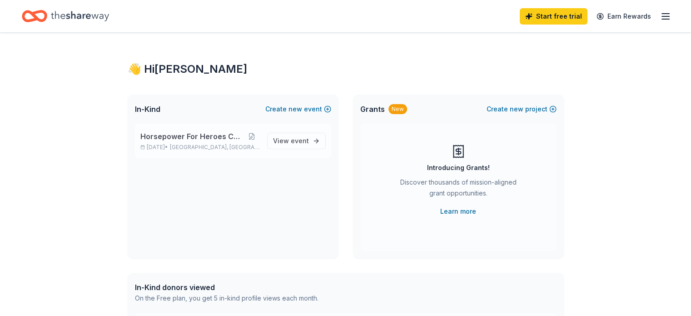
click at [212, 146] on span "Phoenix, AZ" at bounding box center [214, 146] width 89 height 7
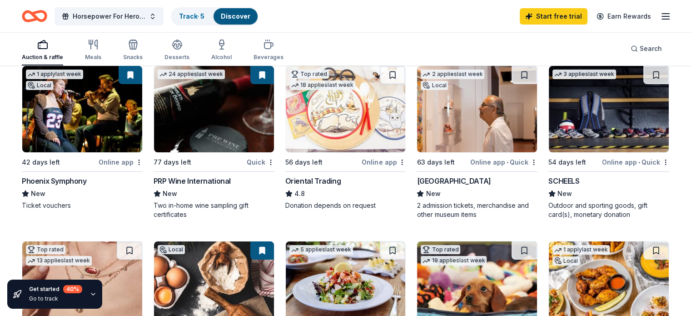
scroll to position [108, 0]
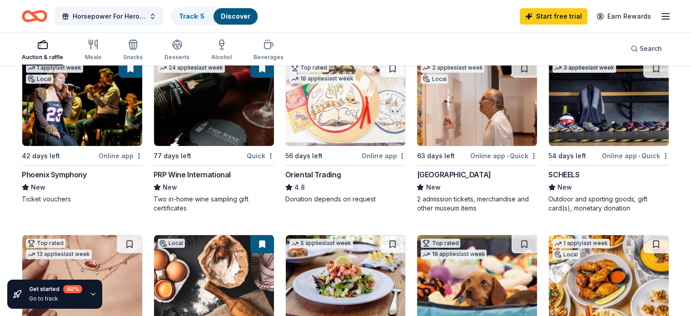
click at [579, 133] on img at bounding box center [608, 102] width 120 height 86
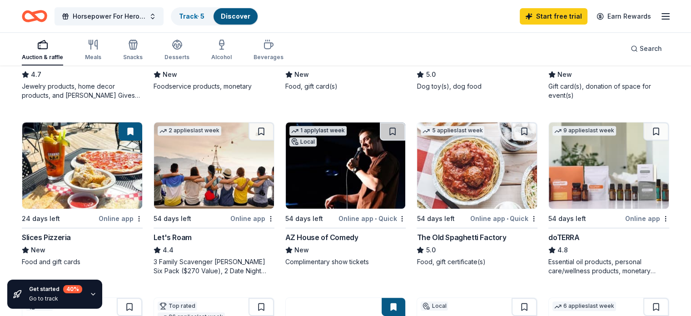
scroll to position [402, 0]
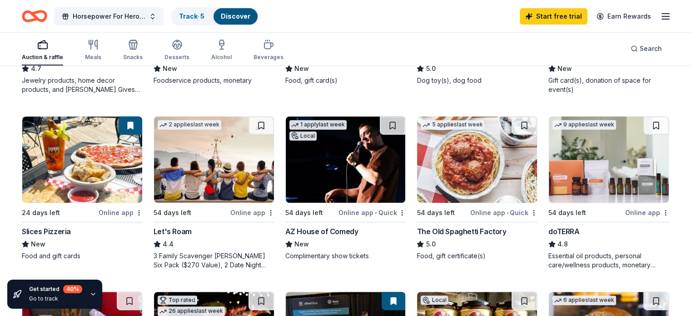
click at [451, 167] on img at bounding box center [477, 159] width 120 height 86
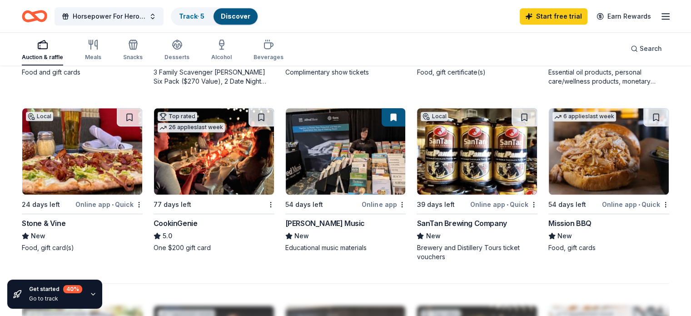
scroll to position [584, 0]
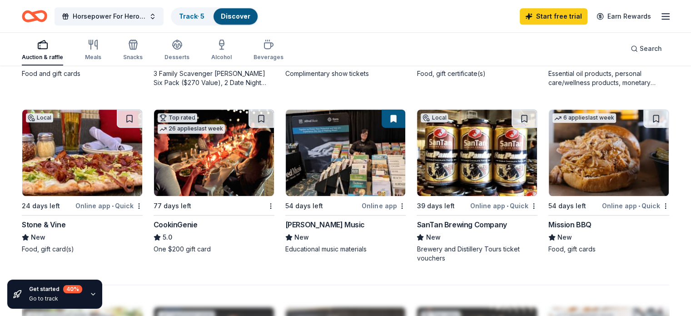
click at [454, 163] on img at bounding box center [477, 152] width 120 height 86
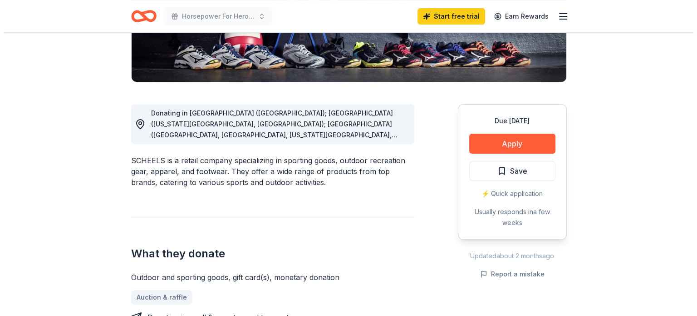
scroll to position [192, 0]
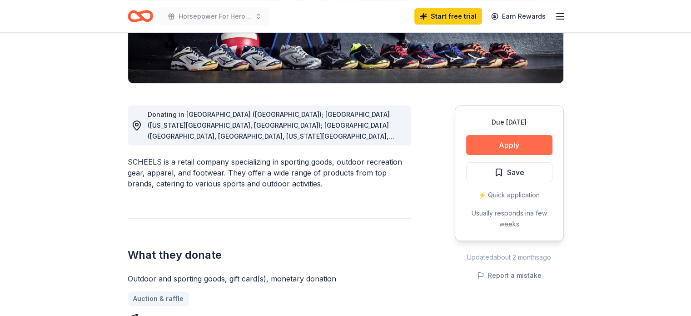
click at [491, 147] on button "Apply" at bounding box center [509, 145] width 86 height 20
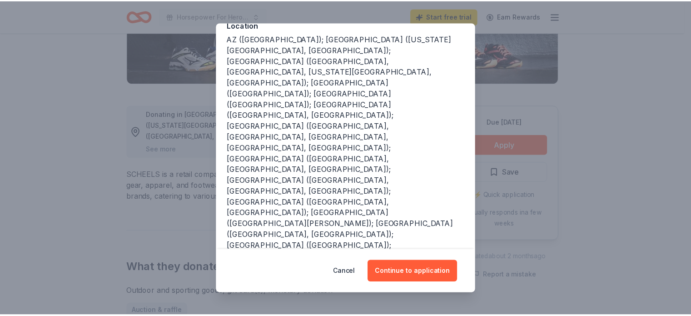
scroll to position [113, 0]
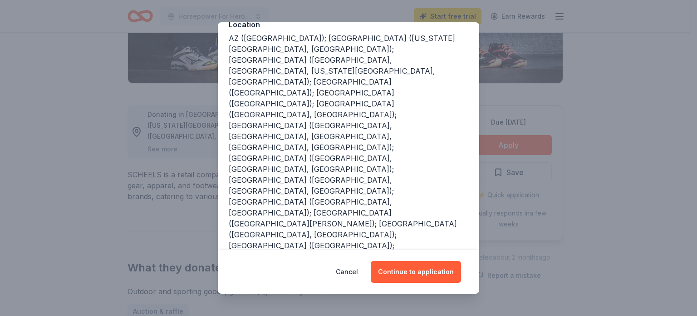
click at [103, 266] on div "Donor Program Requirements We've summarized the requirements for SCHEELS 's don…" at bounding box center [348, 158] width 697 height 316
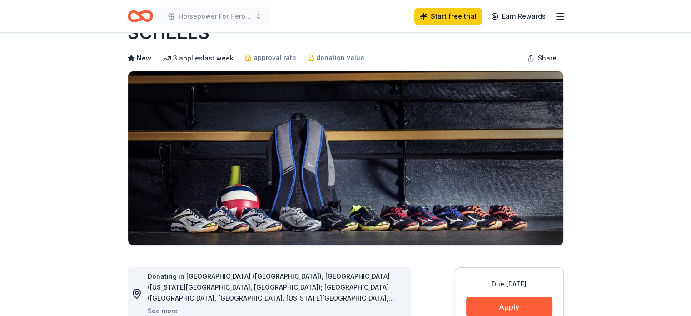
scroll to position [0, 0]
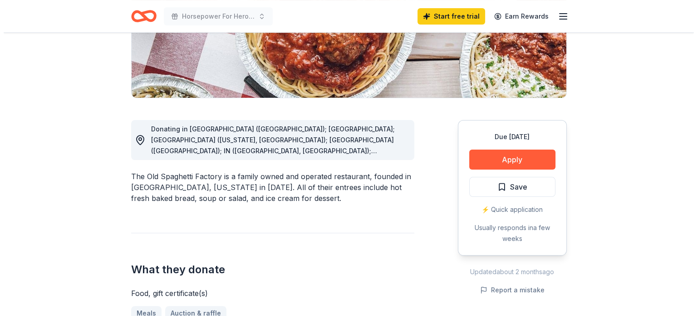
scroll to position [185, 0]
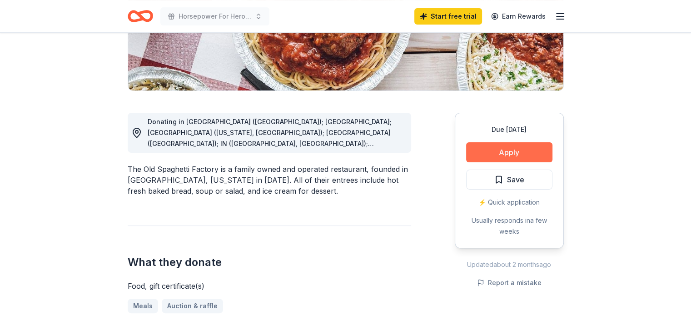
click at [528, 147] on button "Apply" at bounding box center [509, 152] width 86 height 20
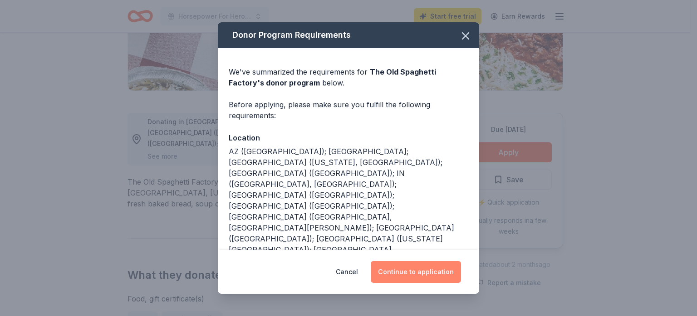
click at [419, 270] on button "Continue to application" at bounding box center [416, 272] width 90 height 22
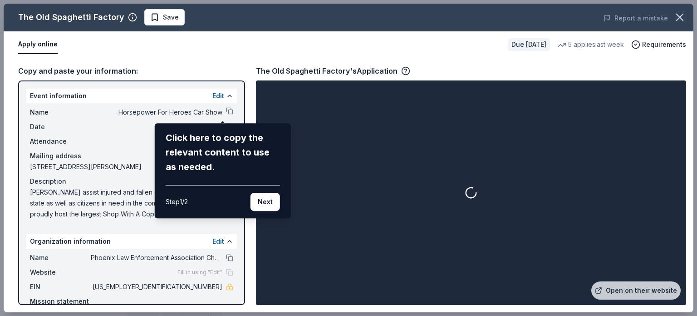
click at [419, 270] on div "The Old Spaghetti Factory Save Report a mistake Apply online Due [DATE] 5 appli…" at bounding box center [349, 158] width 690 height 308
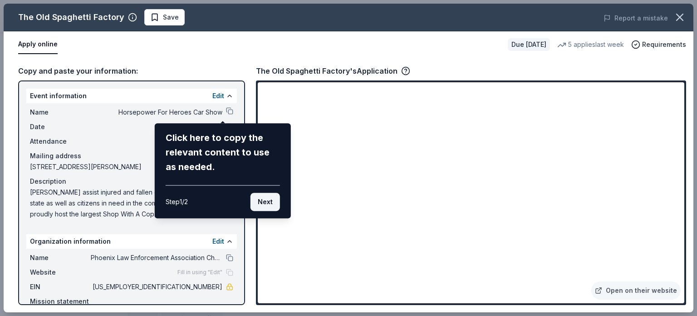
click at [260, 202] on button "Next" at bounding box center [266, 201] width 30 height 18
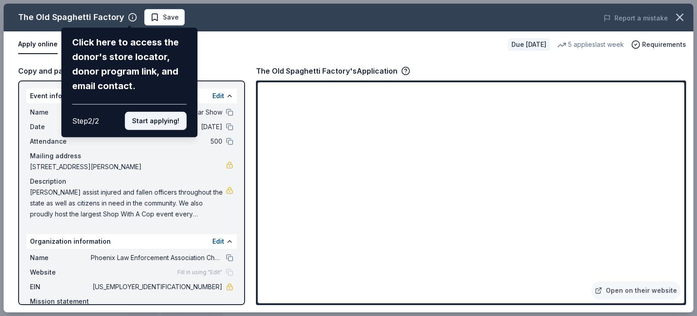
click at [160, 121] on button "Start applying!" at bounding box center [156, 121] width 62 height 18
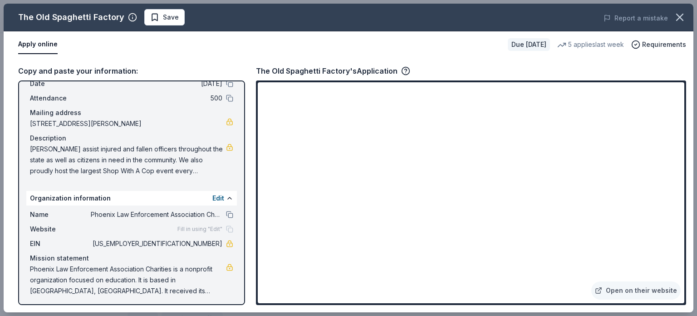
scroll to position [45, 0]
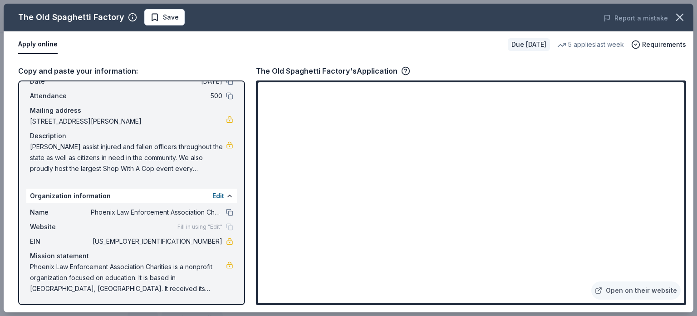
drag, startPoint x: 234, startPoint y: 214, endPoint x: 240, endPoint y: 210, distance: 7.2
click at [240, 210] on div "Event information Edit Name Horsepower For Heroes Car Show Date [DATE] Attendan…" at bounding box center [131, 192] width 227 height 224
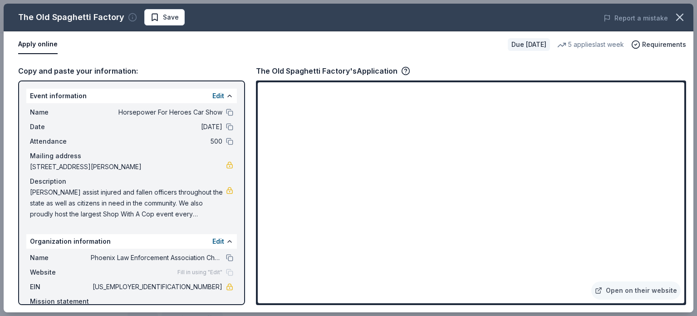
click at [128, 17] on icon "button" at bounding box center [132, 17] width 9 height 9
drag, startPoint x: 691, startPoint y: 243, endPoint x: 693, endPoint y: 260, distance: 16.9
click at [690, 260] on div "Copy and paste your information: Event information Edit Name Horsepower For Her…" at bounding box center [349, 185] width 690 height 254
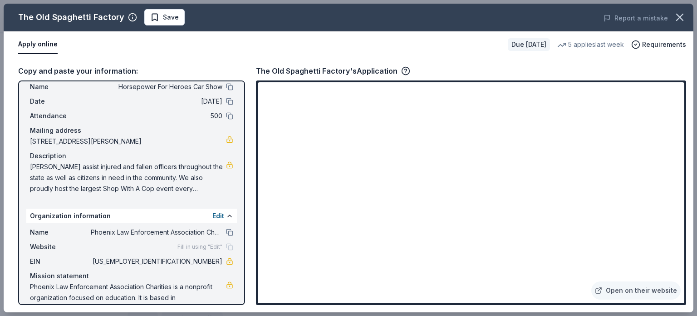
scroll to position [45, 0]
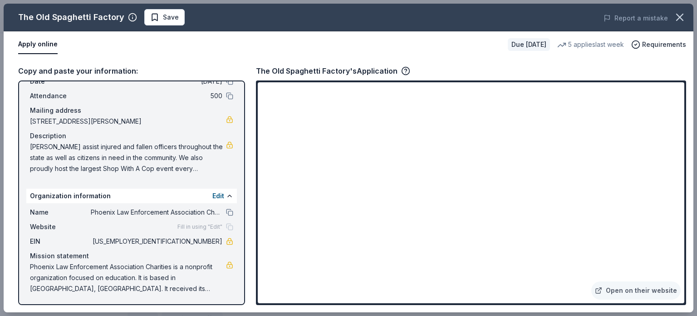
click at [113, 70] on div "Copy and paste your information:" at bounding box center [131, 71] width 227 height 12
drag, startPoint x: 229, startPoint y: 265, endPoint x: 231, endPoint y: 155, distance: 109.9
click at [231, 155] on div "Event information Edit Name Horsepower For Heroes Car Show Date [DATE] Attendan…" at bounding box center [131, 192] width 227 height 224
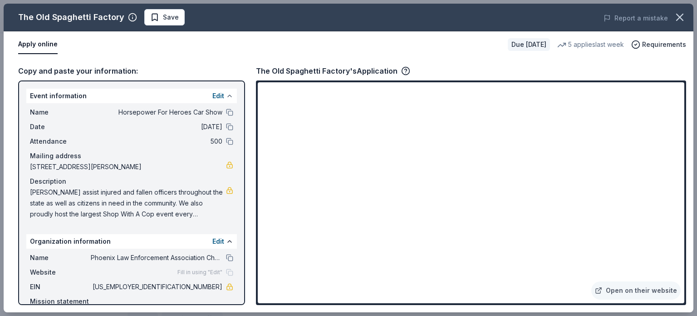
click at [226, 92] on button at bounding box center [229, 95] width 7 height 7
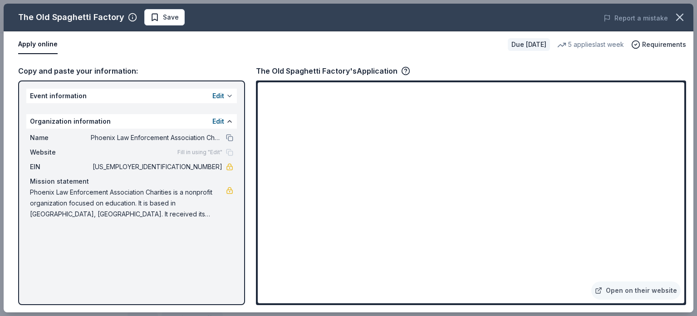
click at [221, 92] on button "Edit" at bounding box center [218, 95] width 12 height 11
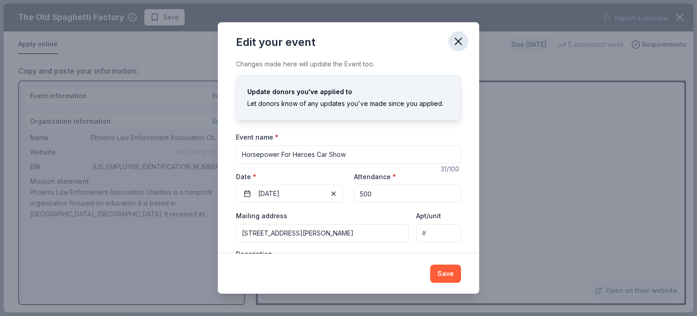
click at [456, 41] on icon "button" at bounding box center [458, 41] width 13 height 13
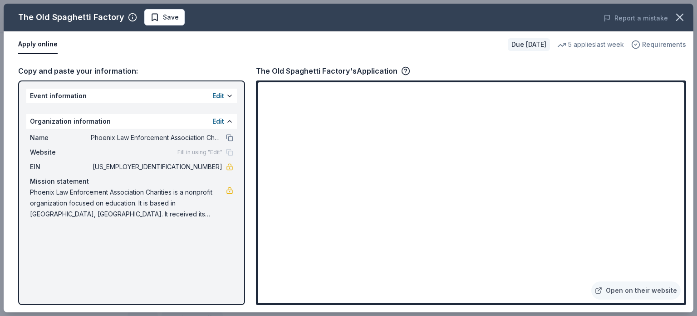
click at [656, 44] on span "Requirements" at bounding box center [664, 44] width 44 height 11
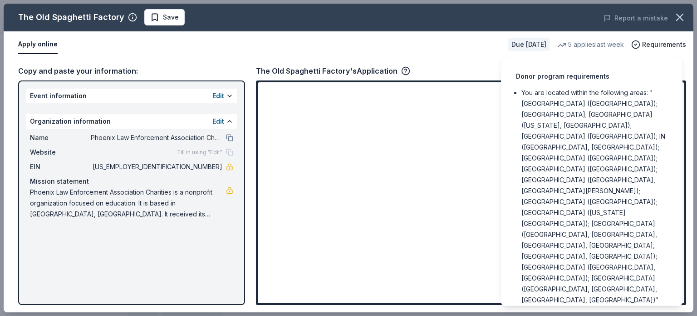
click at [417, 43] on div "Apply online" at bounding box center [259, 44] width 483 height 19
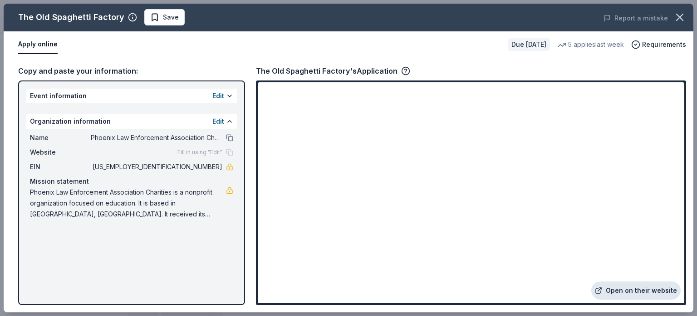
click at [633, 291] on link "Open on their website" at bounding box center [636, 290] width 89 height 18
click at [405, 70] on icon "button" at bounding box center [406, 70] width 2 height 2
click at [424, 39] on div "Apply online" at bounding box center [259, 44] width 483 height 19
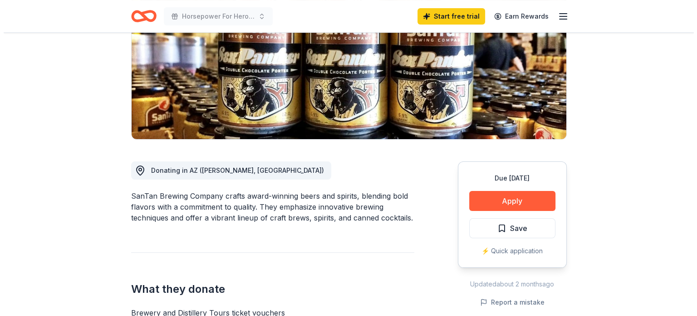
scroll to position [151, 0]
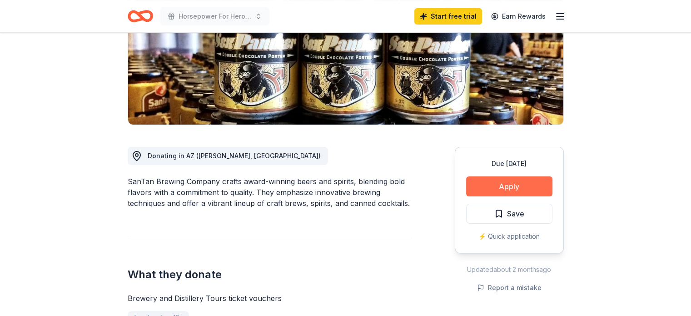
click at [504, 186] on button "Apply" at bounding box center [509, 186] width 86 height 20
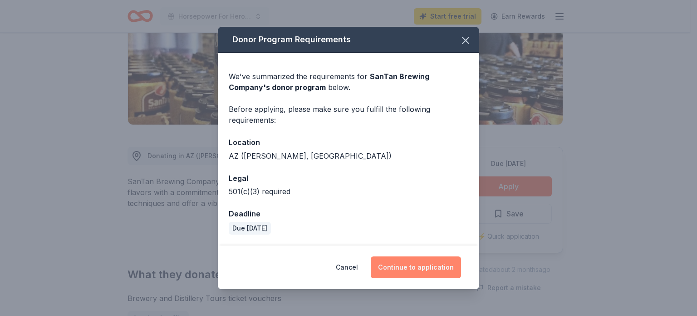
click at [416, 265] on button "Continue to application" at bounding box center [416, 267] width 90 height 22
